Goal: Learn about a topic

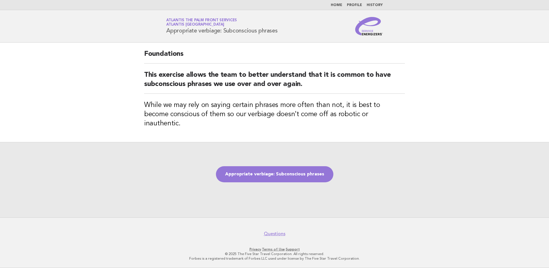
click at [270, 178] on div "Appropriate verbiage: Subconscious phrases" at bounding box center [274, 179] width 549 height 75
click at [274, 173] on link "Appropriate verbiage: Subconscious phrases" at bounding box center [274, 174] width 117 height 16
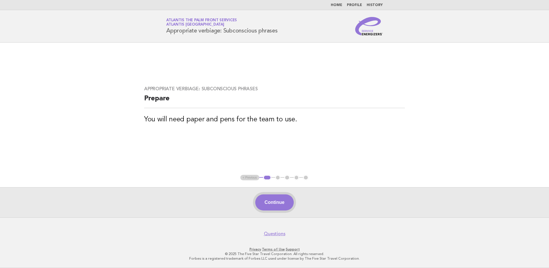
click at [269, 203] on button "Continue" at bounding box center [274, 202] width 38 height 16
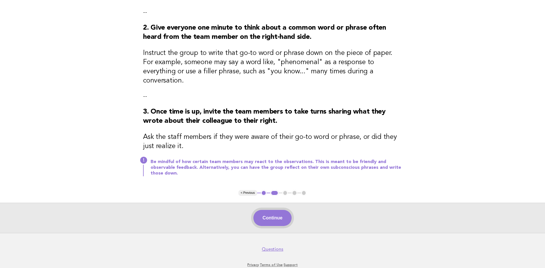
click at [273, 210] on button "Continue" at bounding box center [272, 218] width 38 height 16
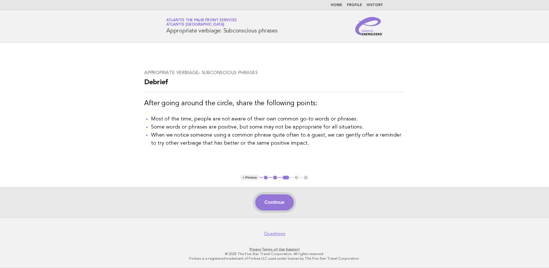
click at [270, 202] on button "Continue" at bounding box center [274, 202] width 38 height 16
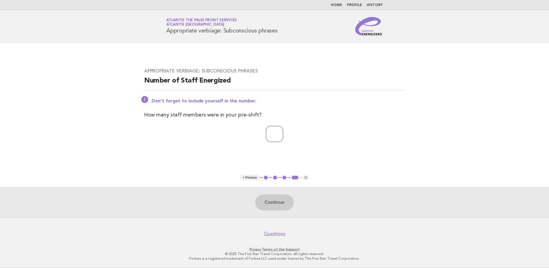
click at [266, 136] on input "number" at bounding box center [274, 134] width 17 height 16
type input "**"
click at [272, 201] on button "Continue" at bounding box center [274, 202] width 38 height 16
